Goal: Task Accomplishment & Management: Manage account settings

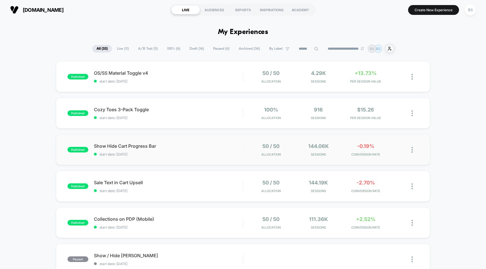
click at [247, 159] on div "published Show Hide Cart Progress Bar start date: [DATE] 50 / 50 Allocation 144…" at bounding box center [243, 149] width 374 height 31
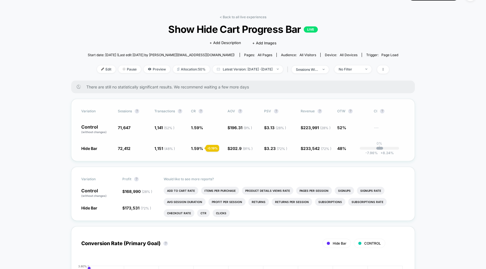
scroll to position [17, 0]
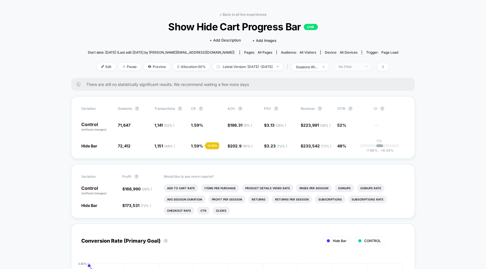
click at [361, 66] on div "No Filter" at bounding box center [349, 67] width 22 height 4
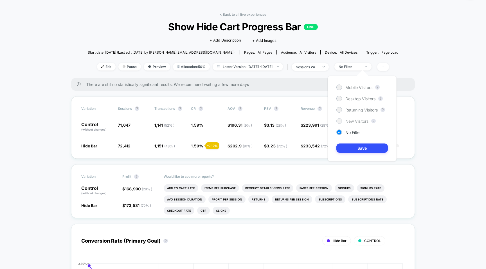
click at [346, 120] on span "New Visitors" at bounding box center [356, 121] width 23 height 5
click at [350, 148] on button "Save" at bounding box center [361, 148] width 51 height 9
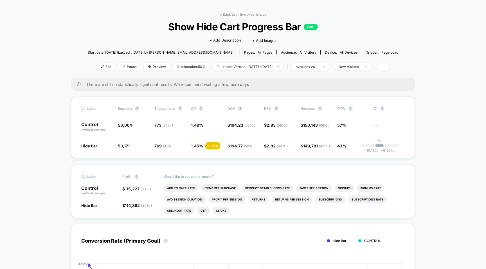
click at [362, 74] on div "< Back to all live experiences Show Hide Cart Progress Bar LIVE Click to edit e…" at bounding box center [243, 45] width 310 height 66
click at [363, 70] on span "New Visitors" at bounding box center [352, 67] width 37 height 8
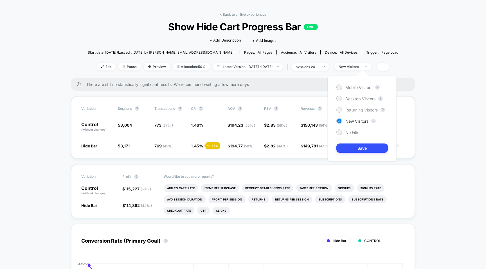
click at [360, 108] on span "Returning Visitors" at bounding box center [361, 110] width 32 height 5
click at [361, 149] on button "Save" at bounding box center [361, 148] width 51 height 9
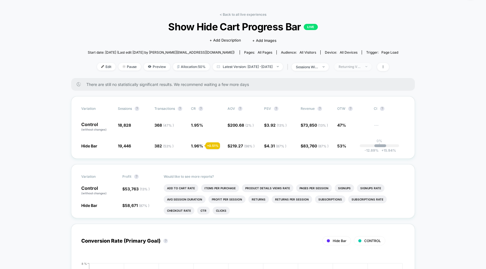
click at [361, 66] on div "Returning Visitors" at bounding box center [349, 67] width 22 height 4
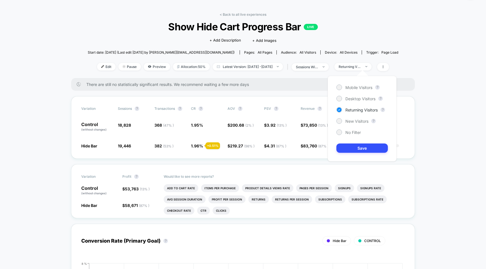
click at [356, 96] on div "Mobile Visitors ? Desktop Visitors ? Returning Visitors ? New Visitors ? No Fil…" at bounding box center [361, 119] width 69 height 86
click at [356, 100] on span "Desktop Visitors" at bounding box center [360, 98] width 30 height 5
click at [357, 150] on button "Save" at bounding box center [361, 148] width 51 height 9
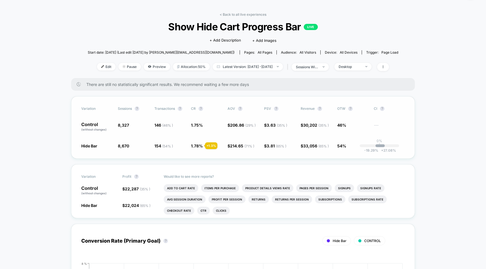
scroll to position [19, 0]
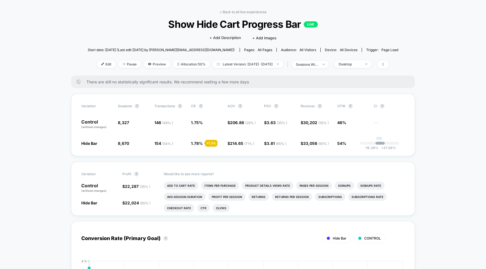
click at [230, 14] on div "< Back to all live experiences Show Hide Cart Progress Bar LIVE Click to edit e…" at bounding box center [243, 43] width 310 height 66
click at [230, 11] on link "< Back to all live experiences" at bounding box center [243, 12] width 47 height 4
